Goal: Entertainment & Leisure: Consume media (video, audio)

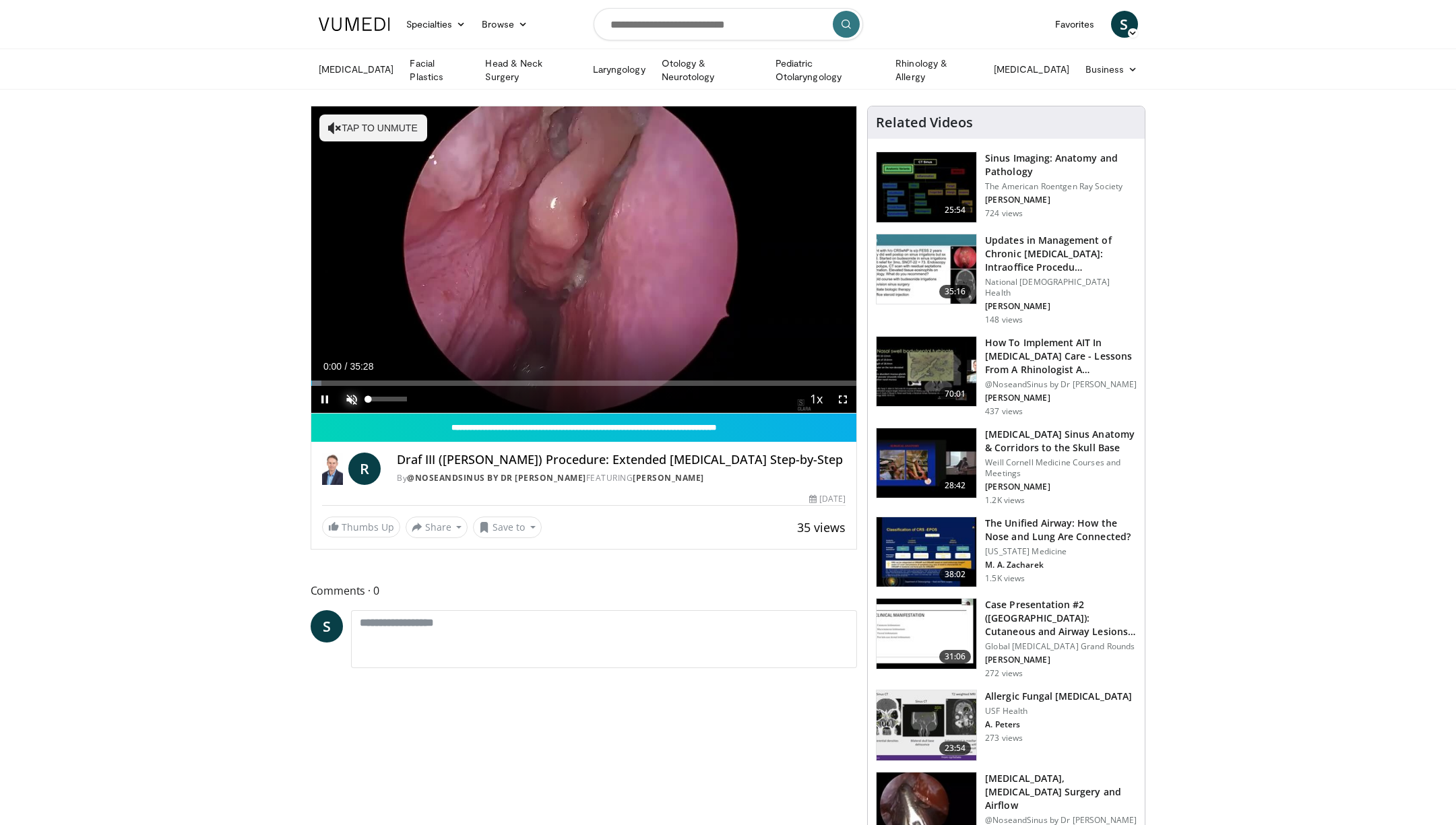
click at [351, 394] on span "Video Player" at bounding box center [352, 399] width 27 height 27
click at [391, 377] on div "Loaded : 7.03% 01:26 05:12" at bounding box center [583, 380] width 546 height 13
click at [371, 381] on div "Progress Bar" at bounding box center [372, 383] width 2 height 6
click at [357, 382] on div "Progress Bar" at bounding box center [358, 383] width 2 height 6
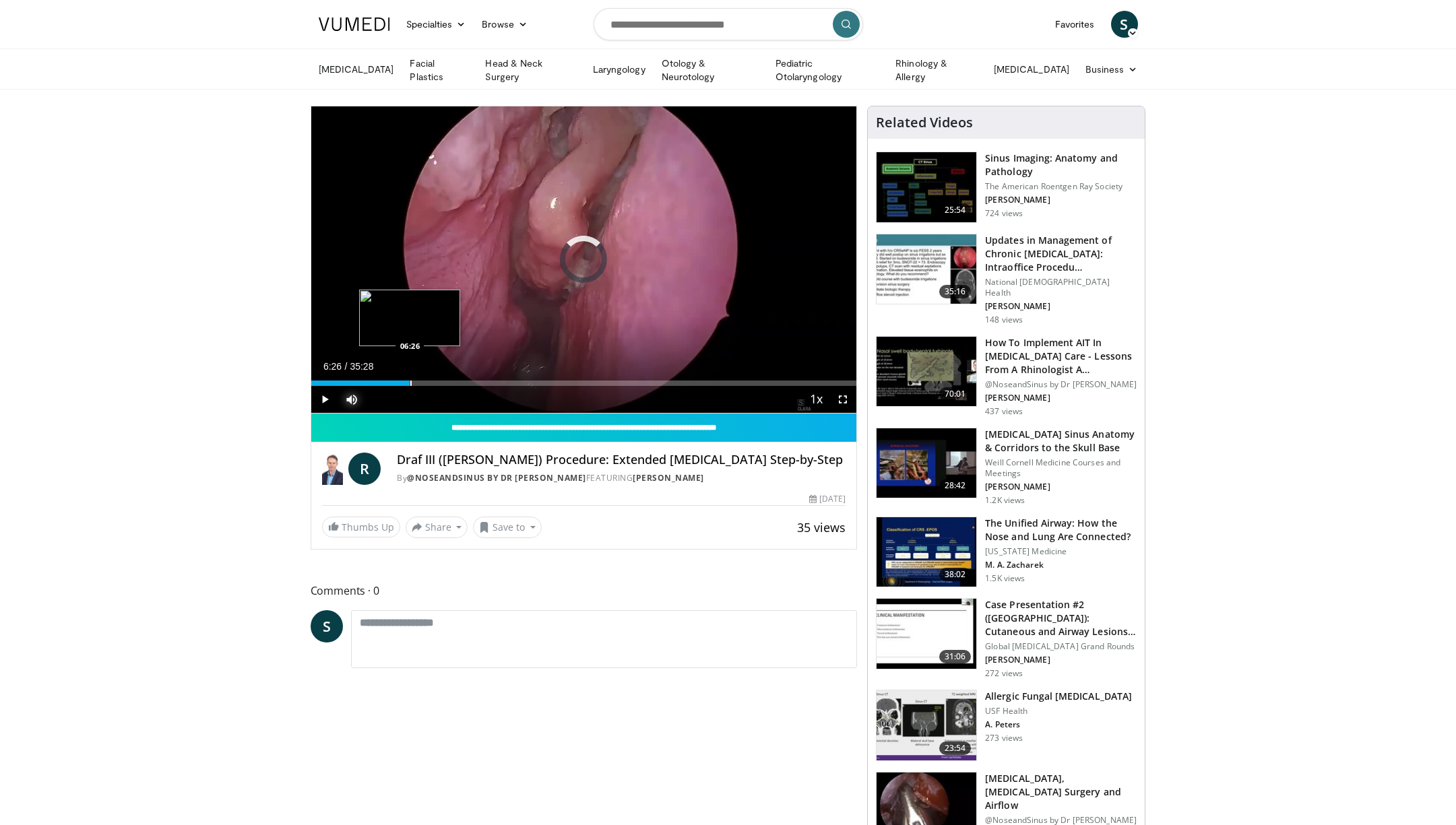
click at [411, 381] on div "Progress Bar" at bounding box center [411, 383] width 2 height 6
click at [435, 381] on div "Progress Bar" at bounding box center [436, 383] width 2 height 6
click at [462, 382] on div "Progress Bar" at bounding box center [463, 383] width 2 height 6
click at [511, 381] on div "Progress Bar" at bounding box center [512, 383] width 2 height 6
click at [539, 381] on div "Progress Bar" at bounding box center [540, 383] width 2 height 6
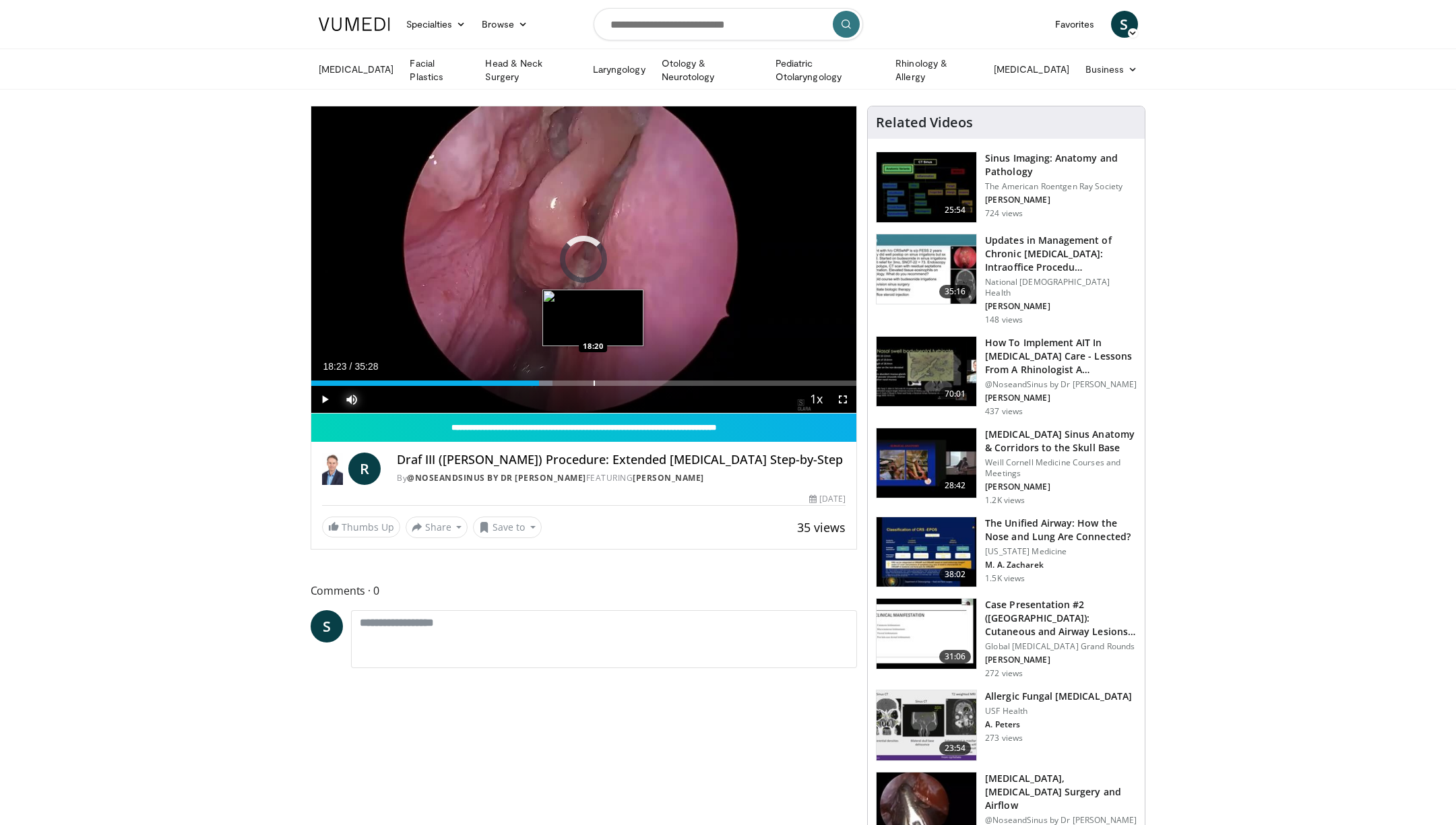
click at [594, 381] on div "Progress Bar" at bounding box center [595, 383] width 2 height 6
